Goal: Check status

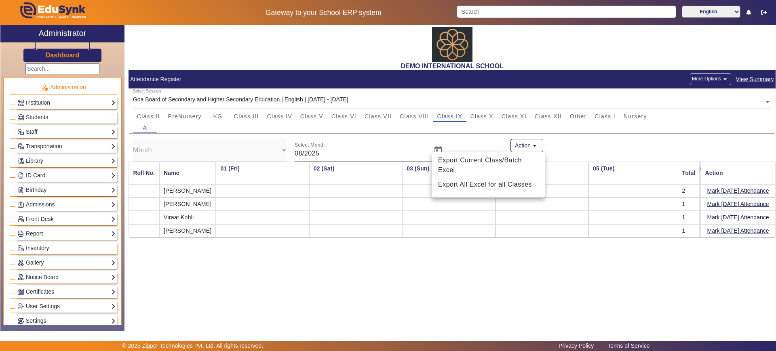
scroll to position [0, 1408]
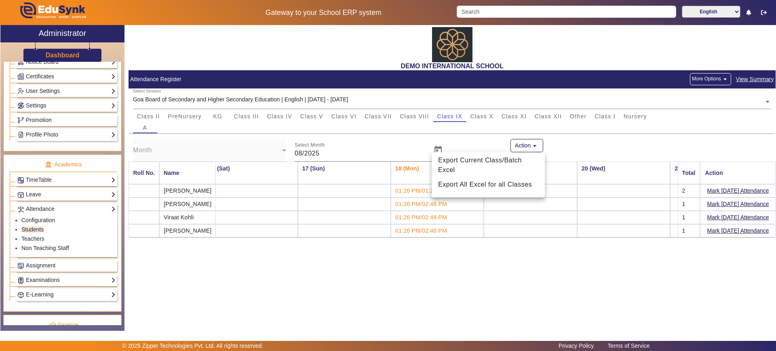
click at [451, 297] on div at bounding box center [388, 175] width 776 height 351
click at [601, 117] on span "Class I" at bounding box center [604, 117] width 21 height 6
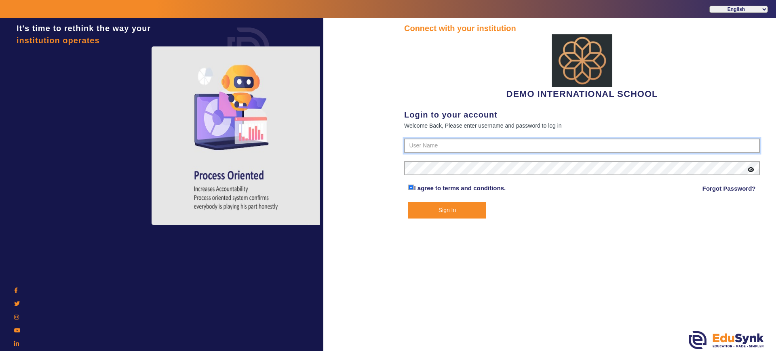
type input "2143224344"
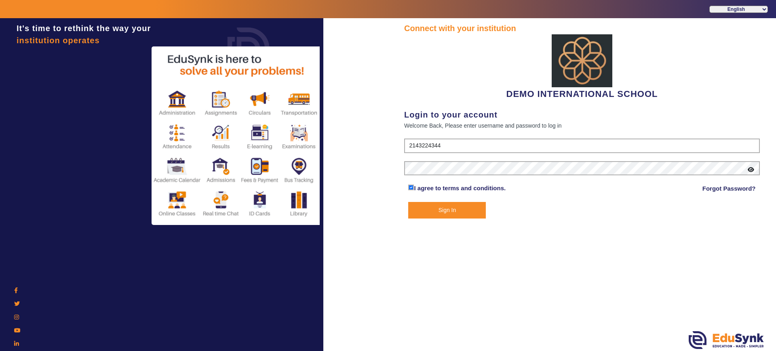
click at [469, 211] on button "Sign In" at bounding box center [447, 210] width 78 height 17
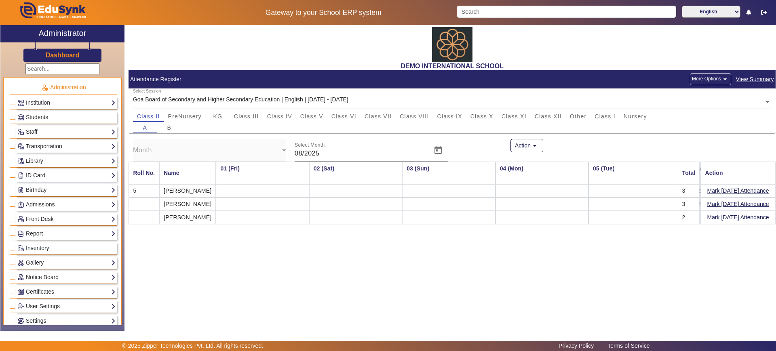
scroll to position [0, 913]
